Goal: Communication & Community: Answer question/provide support

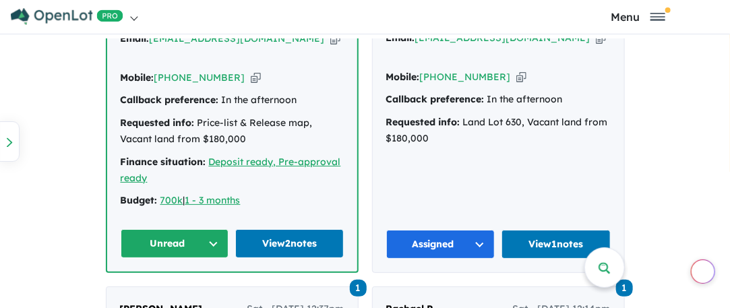
scroll to position [943, 0]
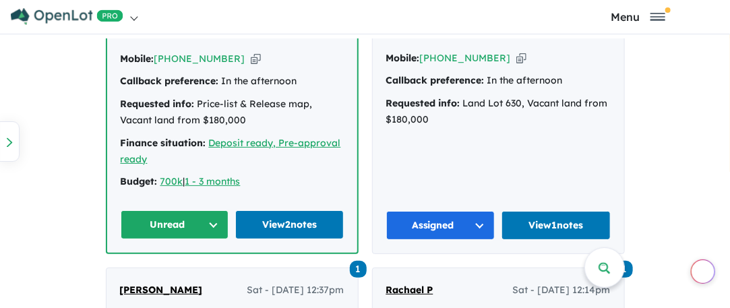
click at [187, 210] on button "Unread" at bounding box center [175, 224] width 108 height 29
click at [170, 271] on button "Assigned" at bounding box center [179, 286] width 117 height 31
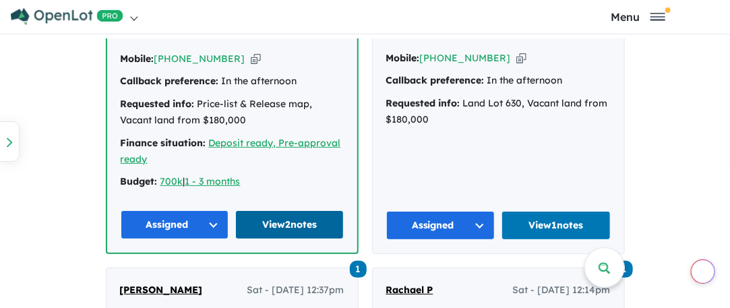
scroll to position [1078, 0]
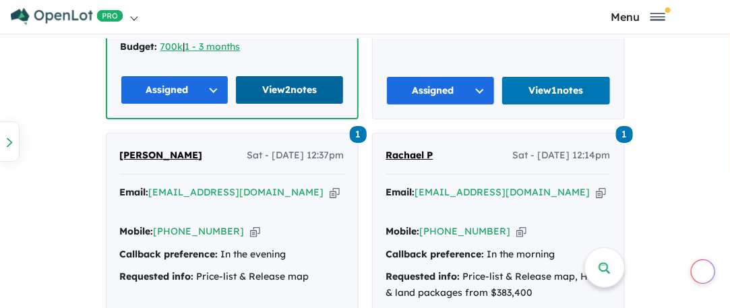
click at [284, 75] on link "View 2 notes" at bounding box center [289, 89] width 108 height 29
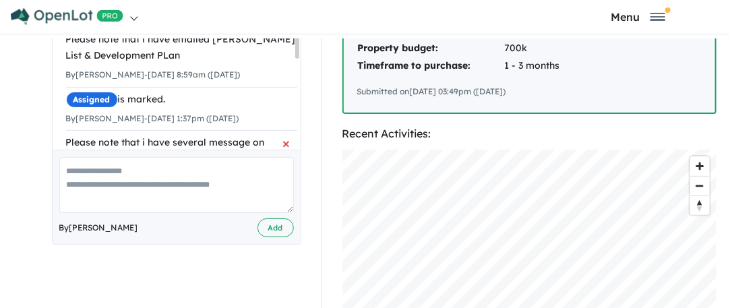
scroll to position [337, 0]
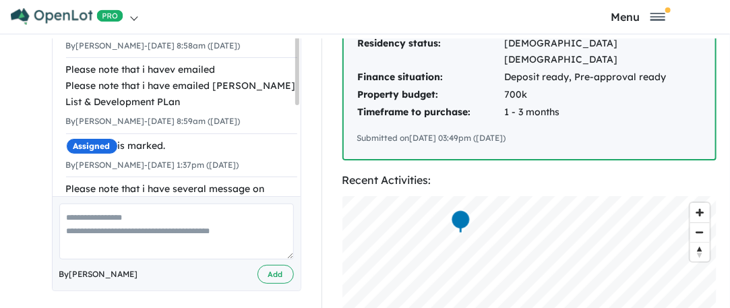
click at [77, 203] on textarea at bounding box center [176, 231] width 234 height 56
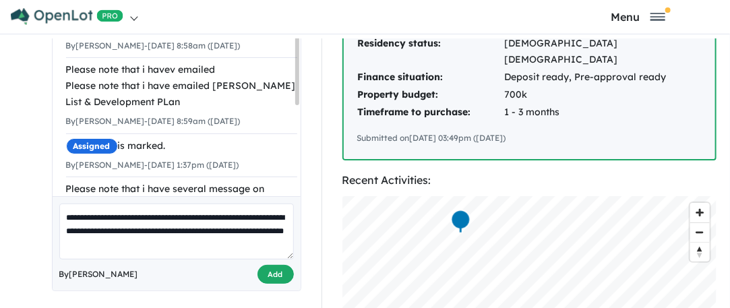
type textarea "**********"
click at [280, 265] on button "Add" at bounding box center [275, 275] width 36 height 20
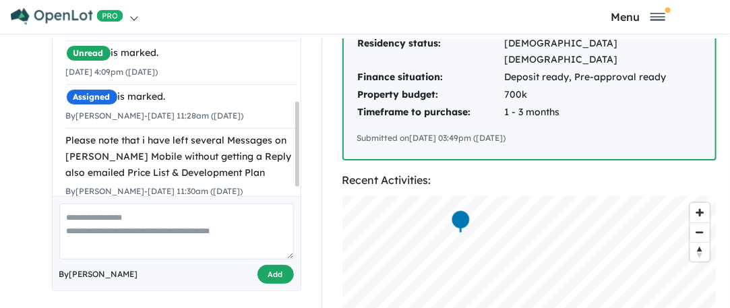
click at [278, 265] on button "Add" at bounding box center [275, 275] width 36 height 20
